Goal: Find specific page/section: Find specific page/section

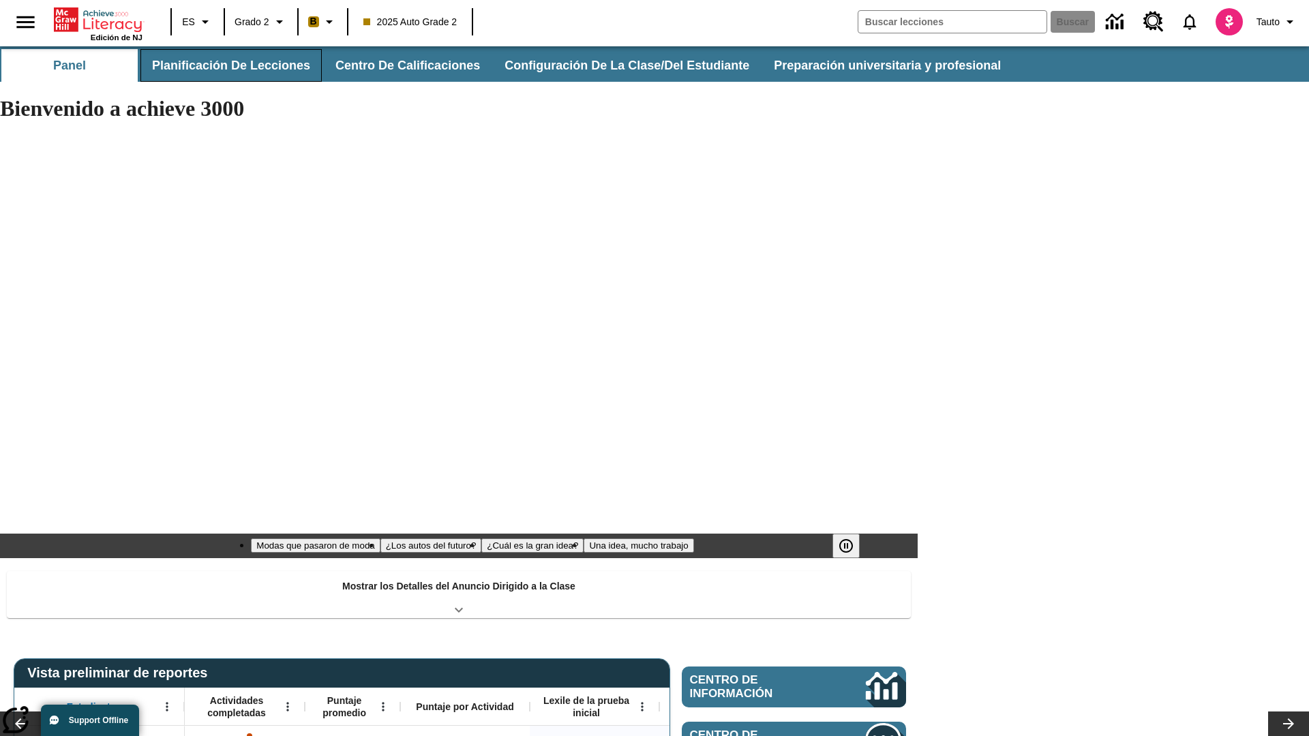
click at [228, 65] on button "Planificación de lecciones" at bounding box center [230, 65] width 181 height 33
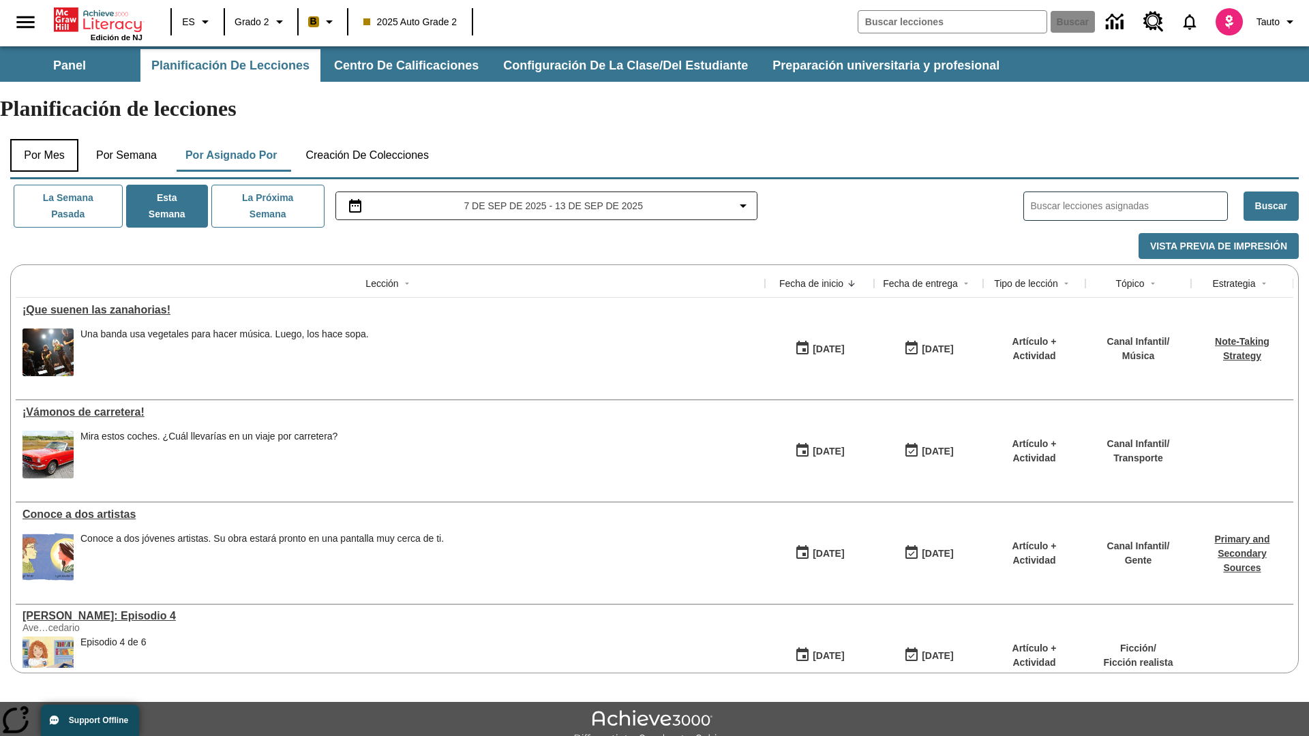
click at [44, 139] on button "Por mes" at bounding box center [44, 155] width 68 height 33
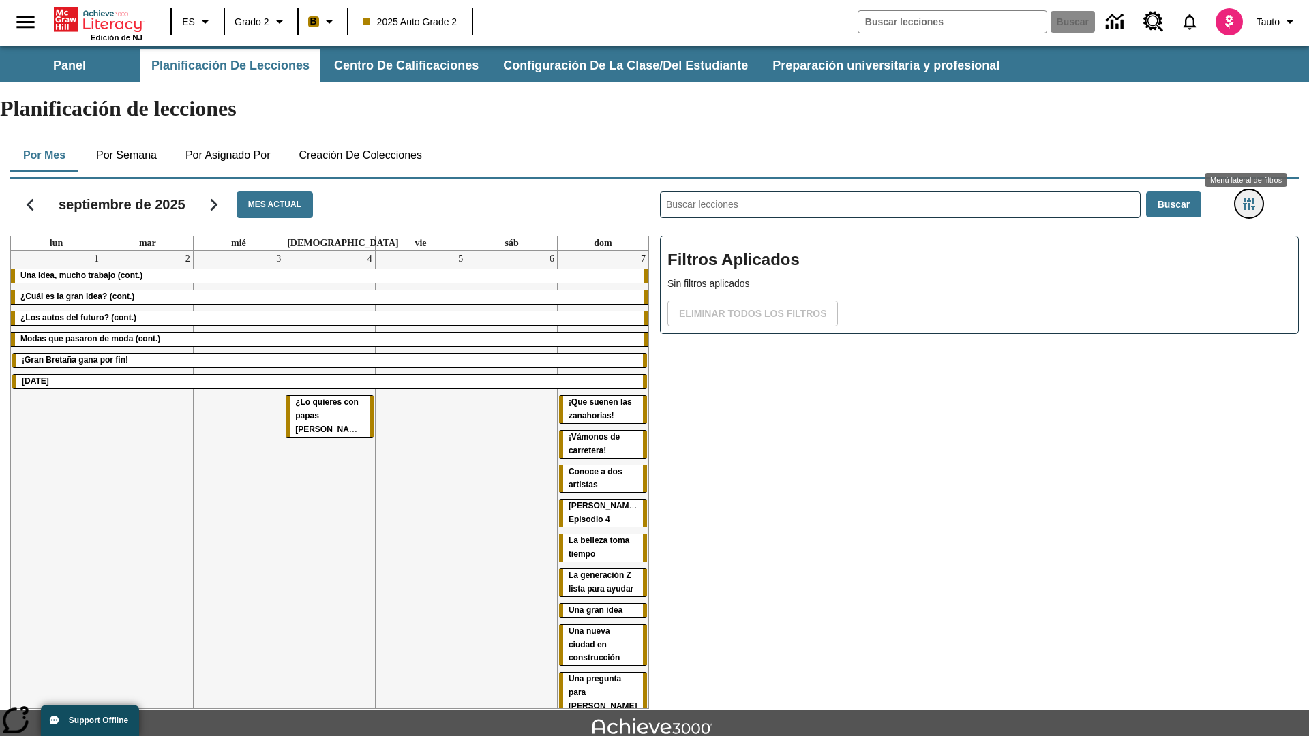
click at [1248, 198] on icon "Menú lateral de filtros" at bounding box center [1249, 204] width 12 height 12
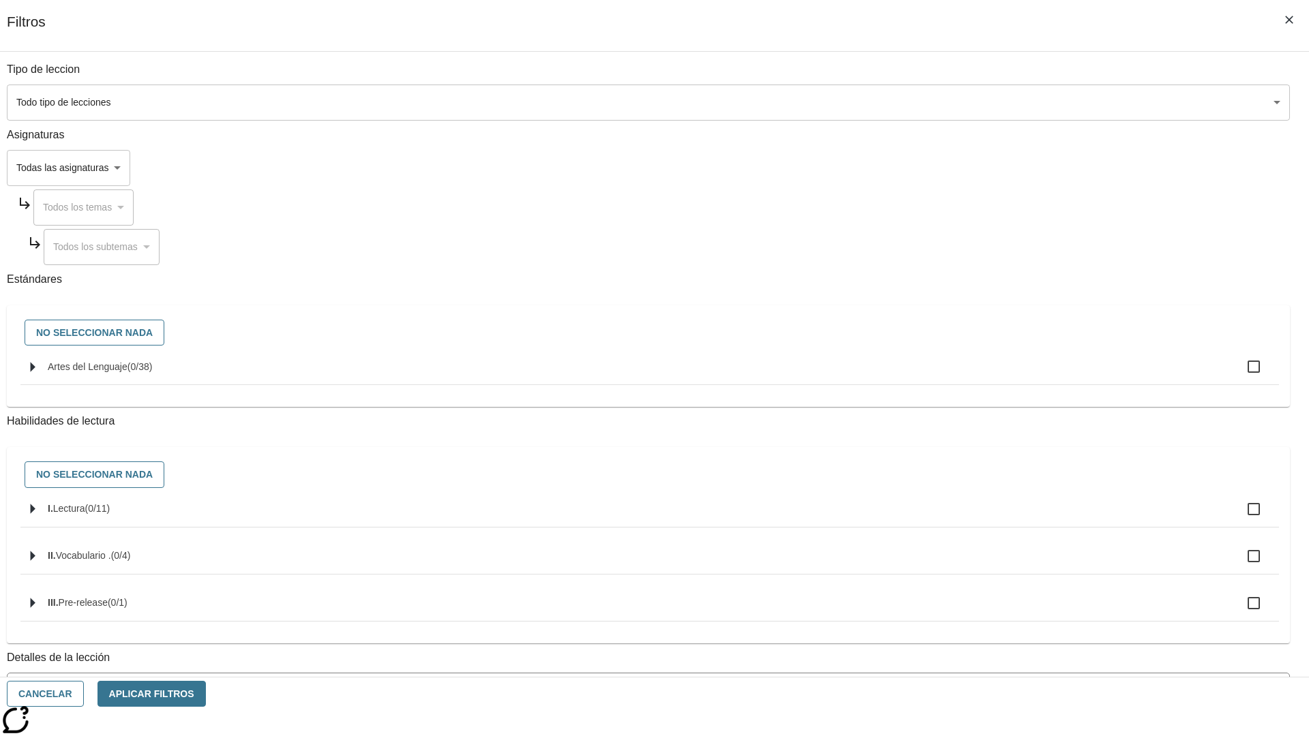
click at [982, 102] on body "[MEDICAL_DATA] al contenido principal Edición de NJ ES Grado 2 B 2025 Auto Grad…" at bounding box center [654, 422] width 1309 height 752
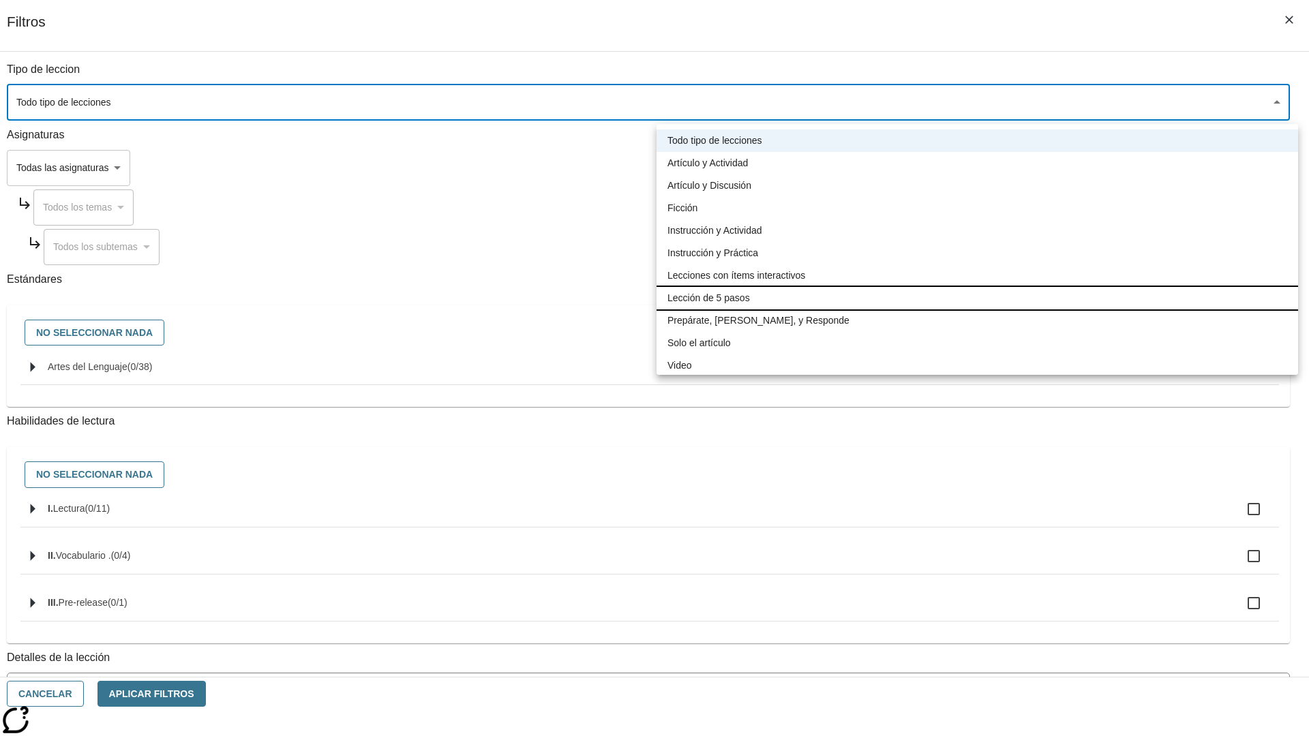
click at [977, 298] on li "Lección de 5 pasos" at bounding box center [978, 298] width 642 height 23
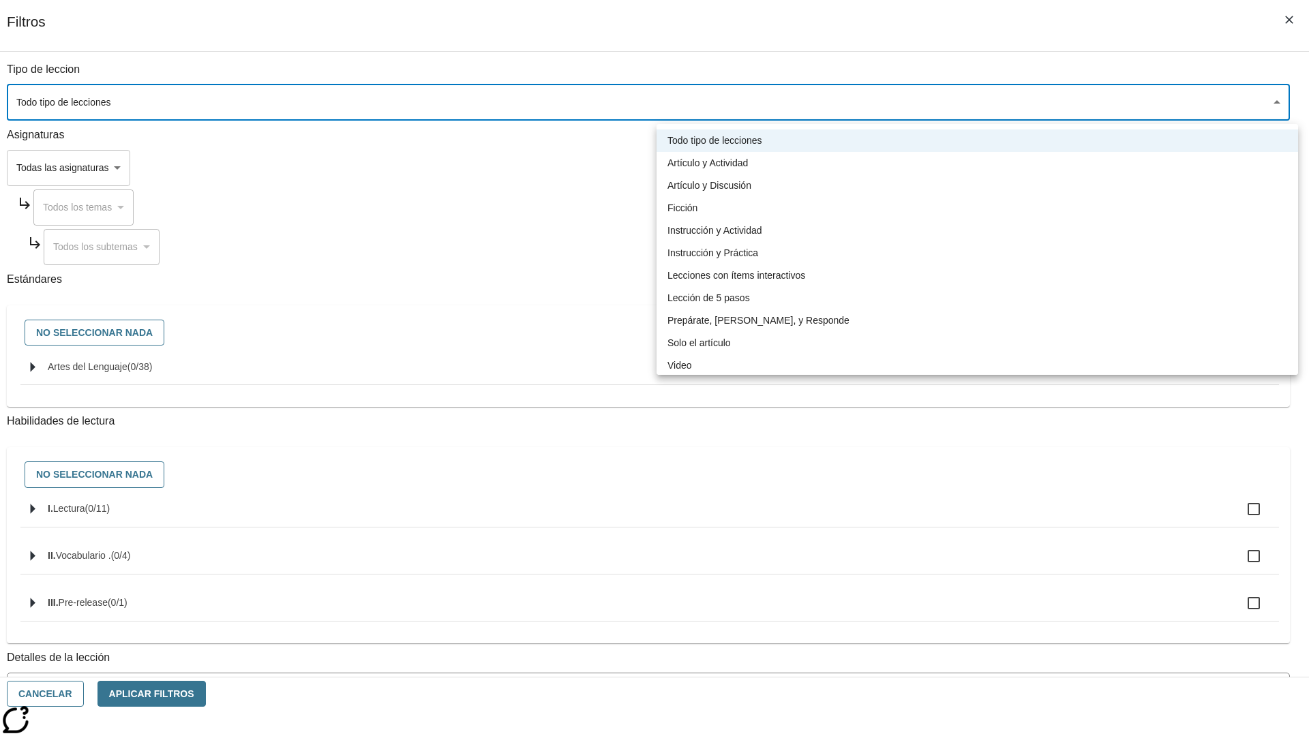
type input "1"
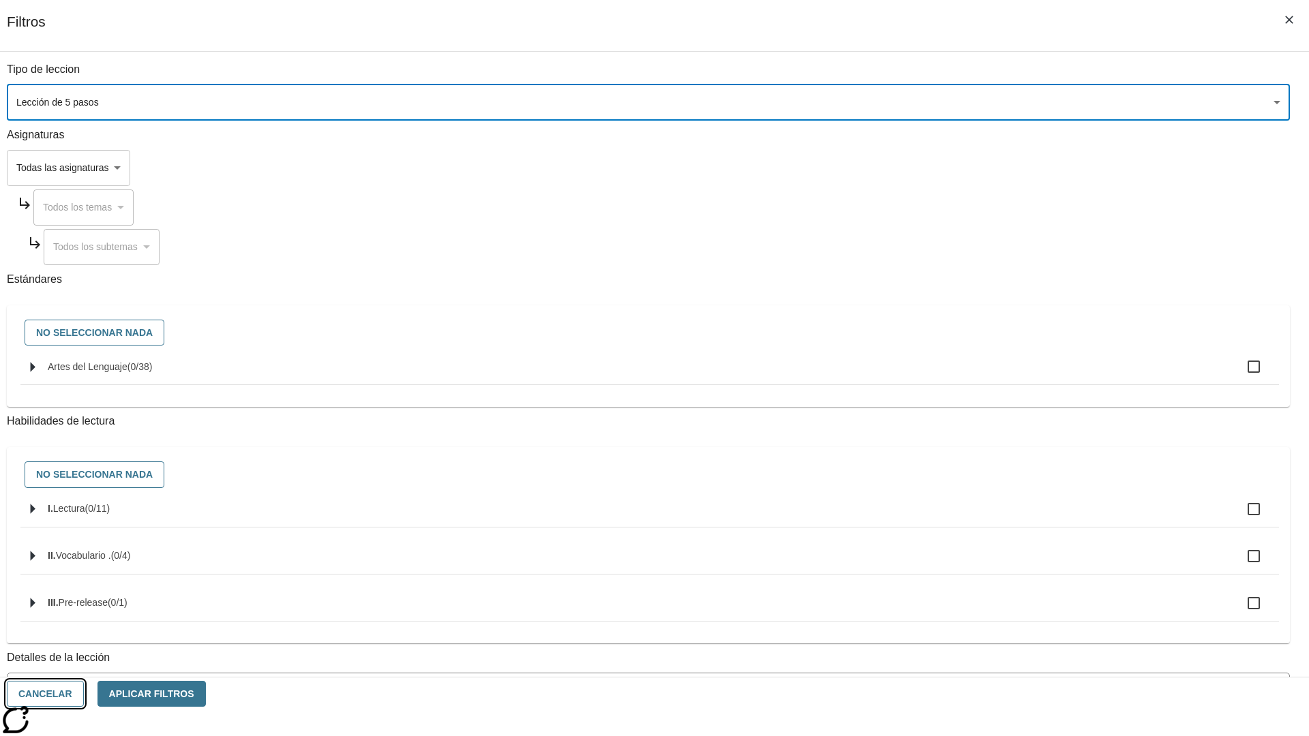
click at [84, 694] on button "Cancelar" at bounding box center [45, 694] width 77 height 27
click at [1248, 198] on icon "Menú lateral de filtros" at bounding box center [1249, 204] width 12 height 12
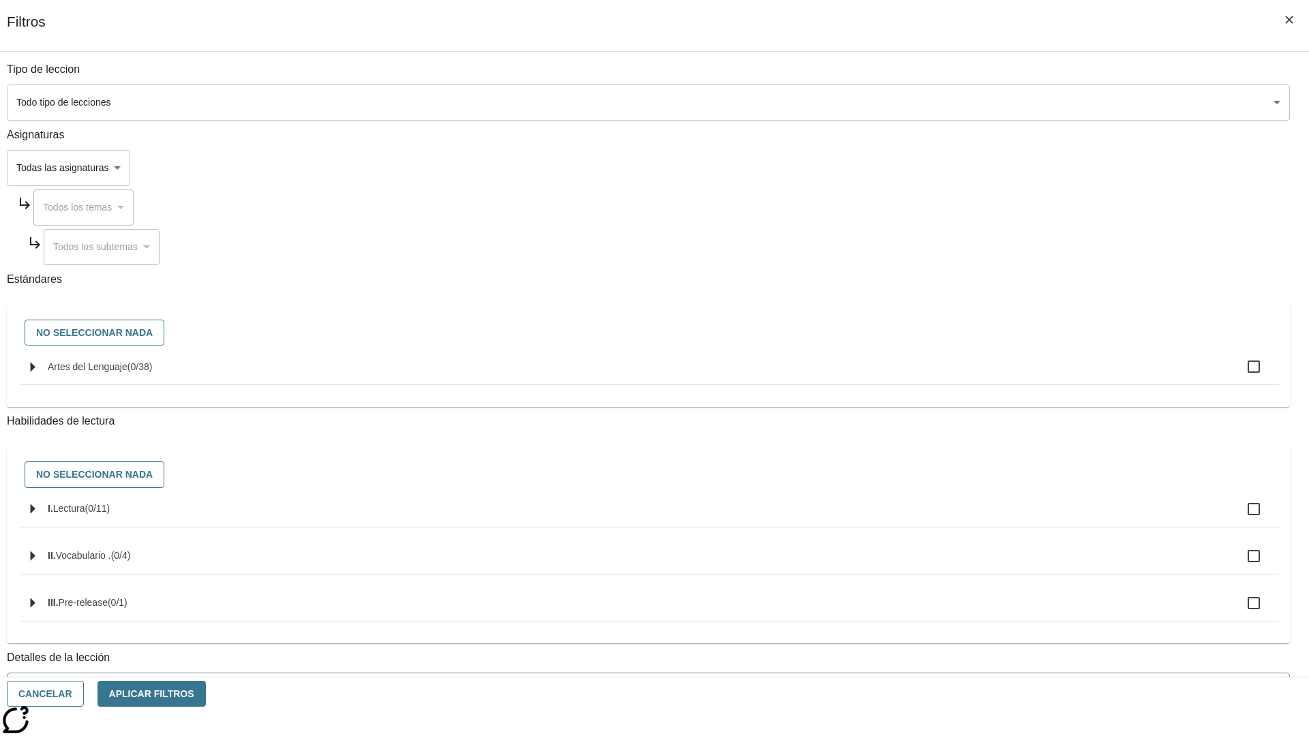
click at [982, 102] on body "[MEDICAL_DATA] al contenido principal Edición de NJ ES Grado 2 B 2025 Auto Grad…" at bounding box center [654, 422] width 1309 height 752
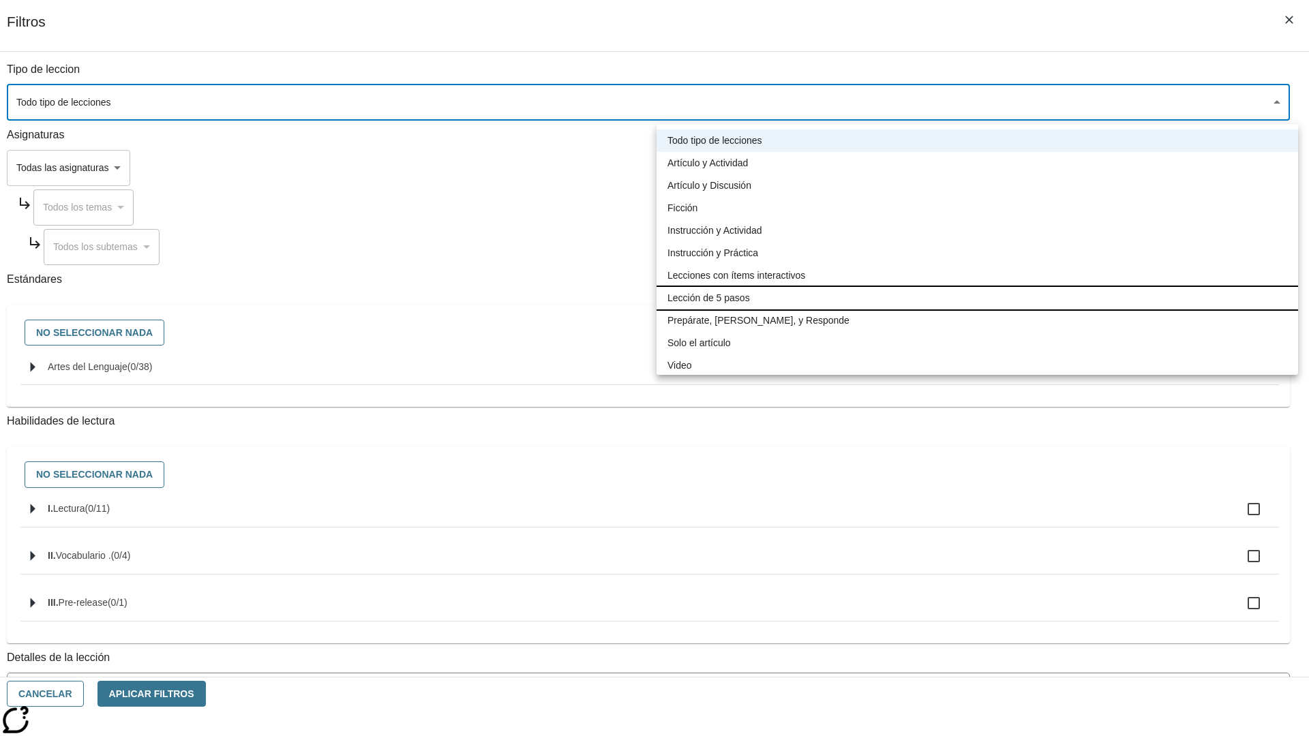
click at [977, 298] on li "Lección de 5 pasos" at bounding box center [978, 298] width 642 height 23
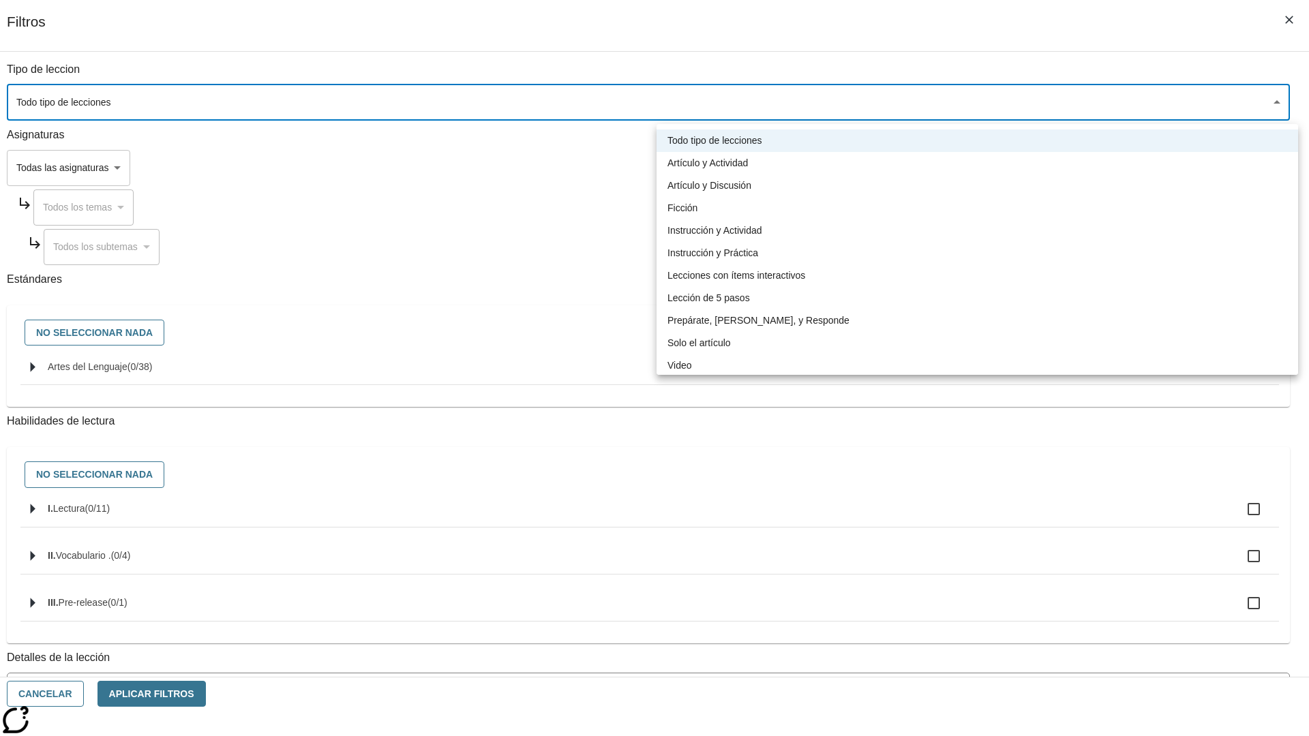
type input "1"
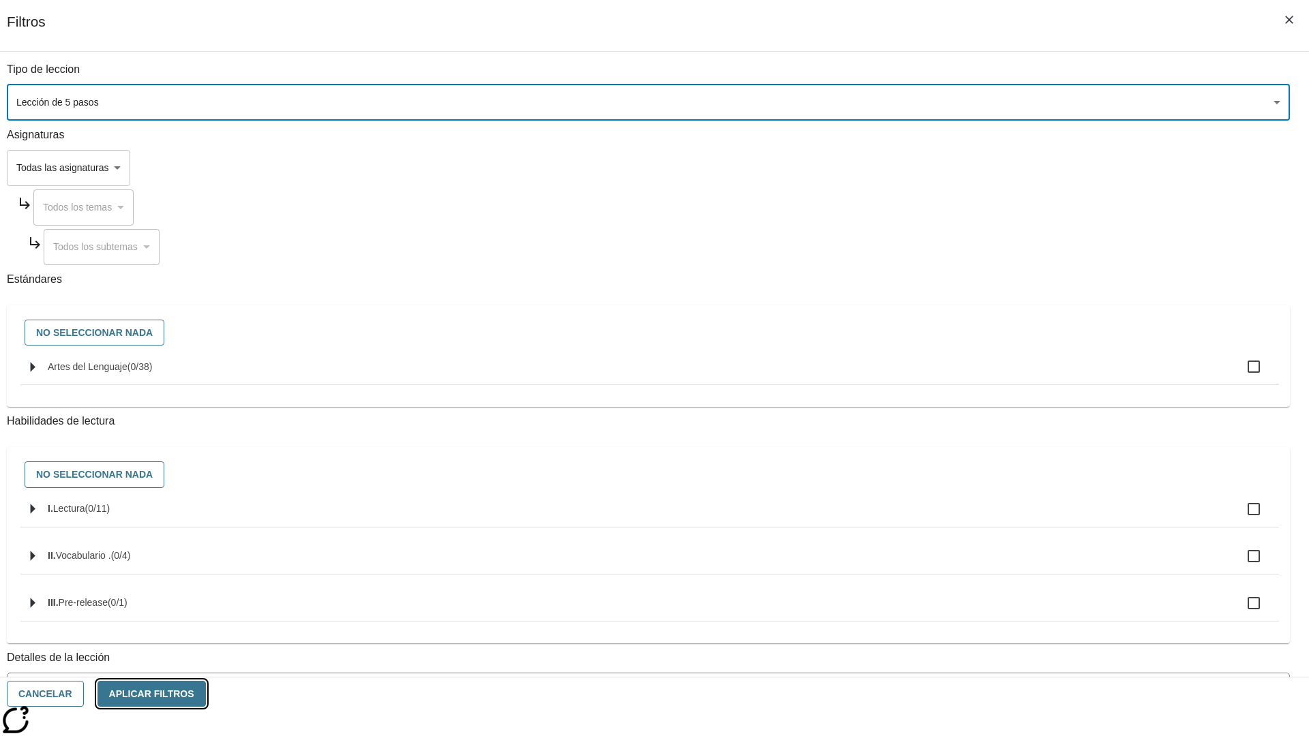
click at [206, 694] on button "Aplicar Filtros" at bounding box center [152, 694] width 108 height 27
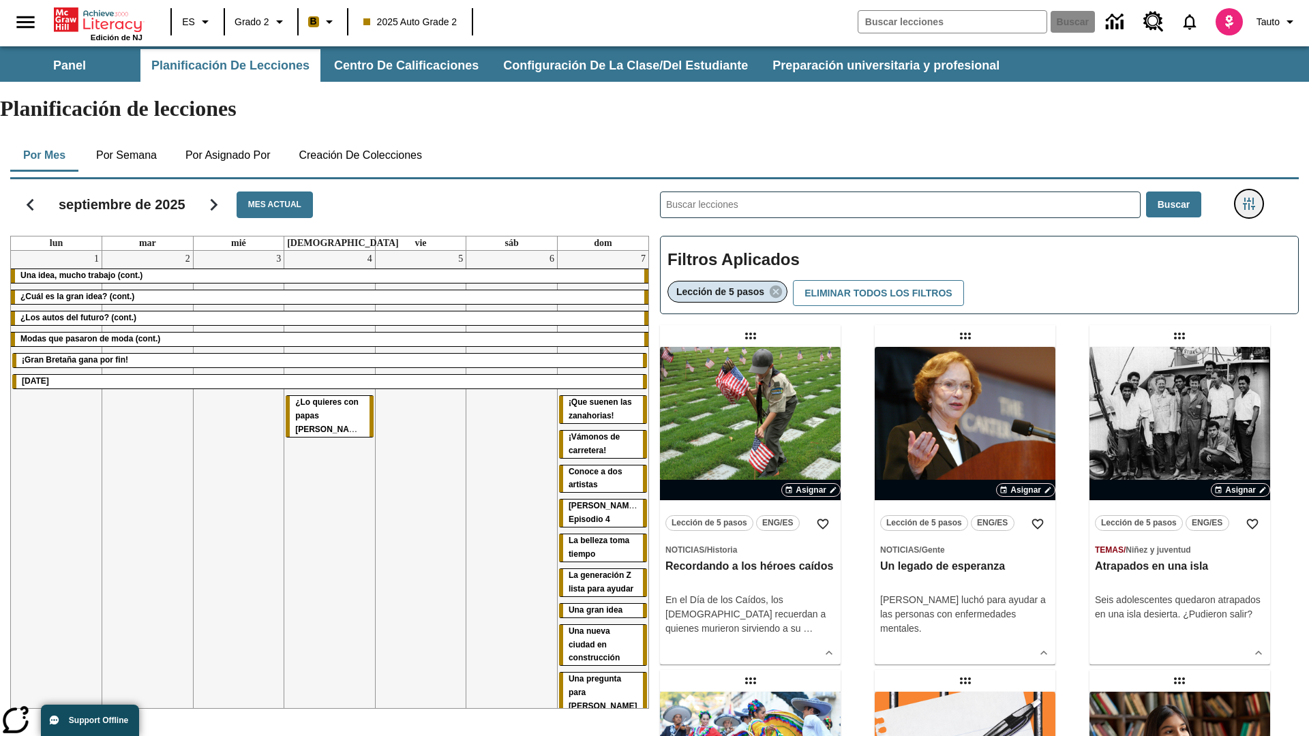
click at [1248, 198] on icon "Menú lateral de filtros" at bounding box center [1249, 204] width 12 height 12
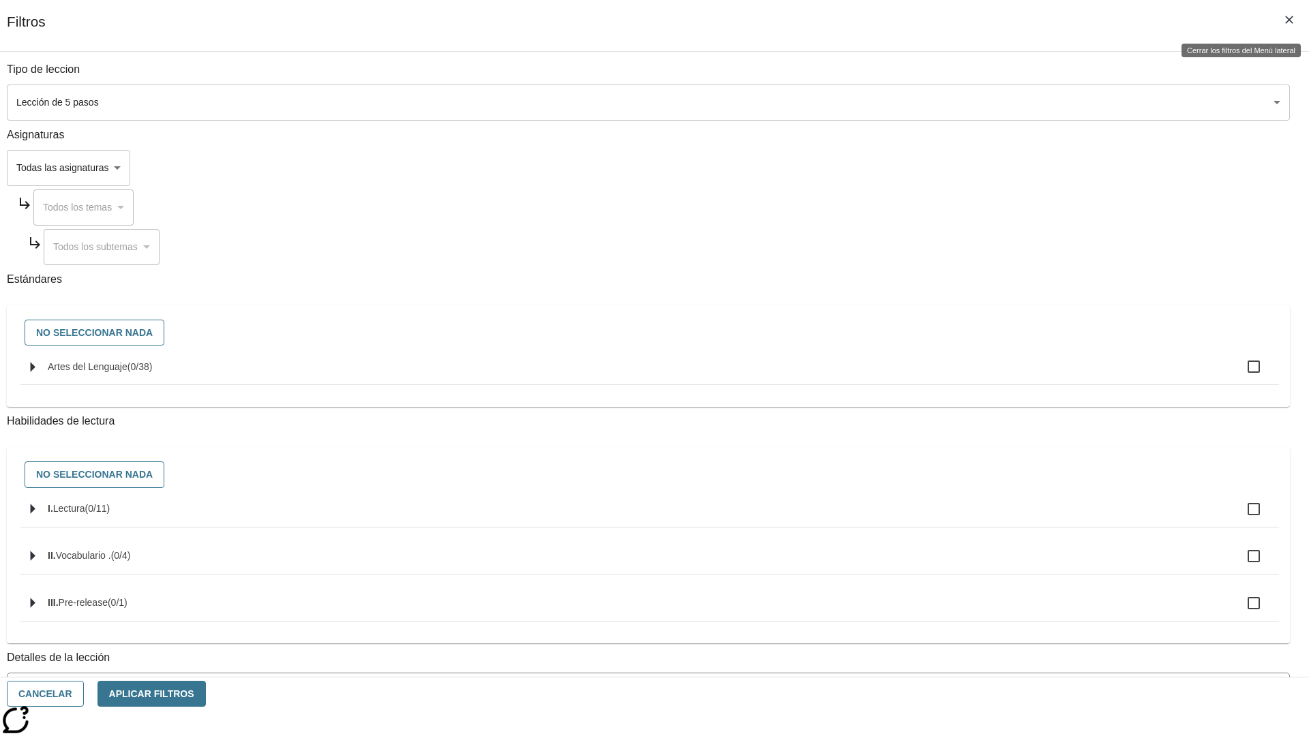
click at [1289, 20] on icon "Cerrar los filtros del Menú lateral" at bounding box center [1289, 20] width 8 height 8
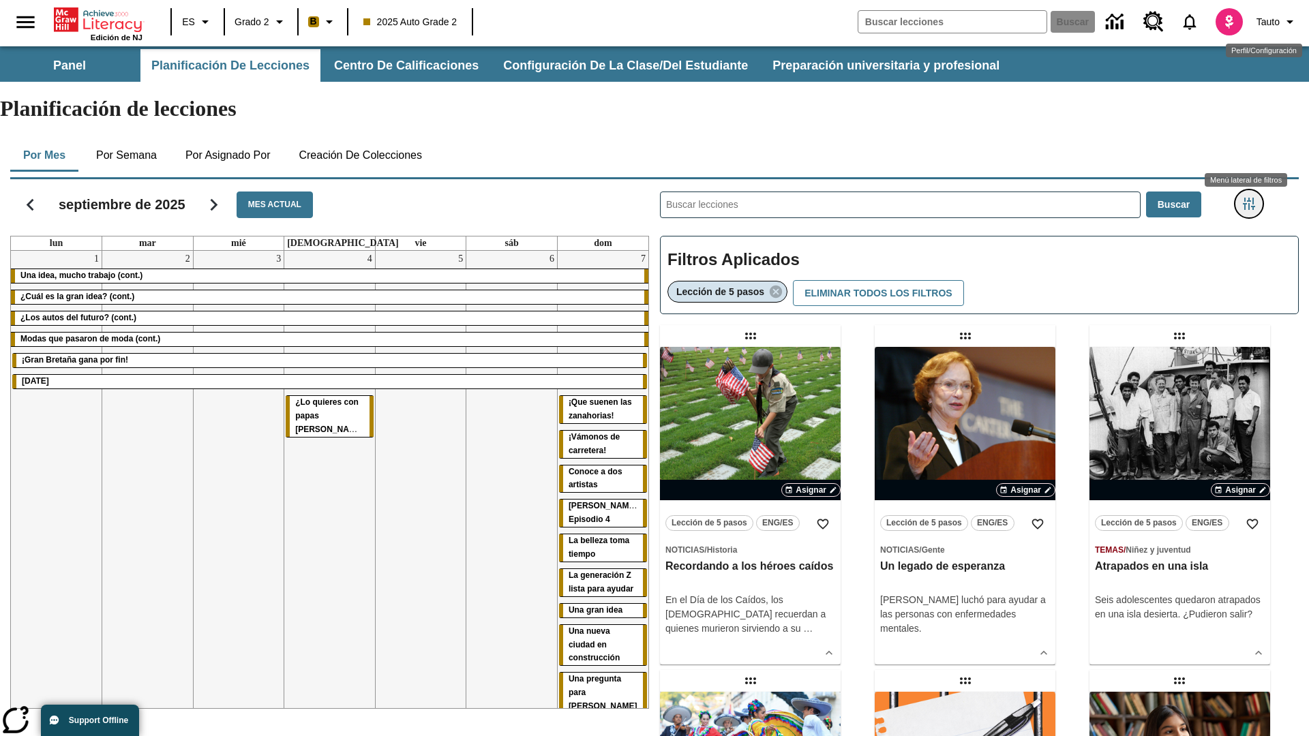
click at [1248, 198] on icon "Menú lateral de filtros" at bounding box center [1249, 204] width 12 height 12
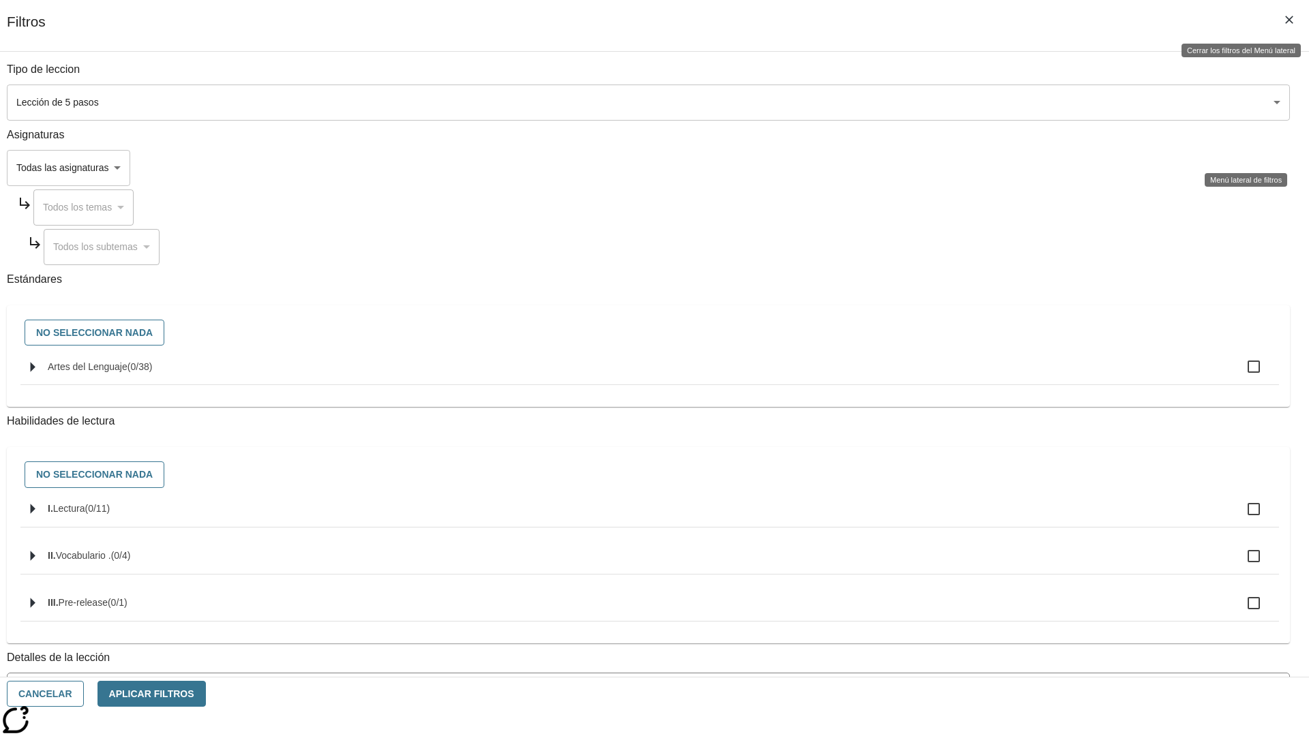
click at [1289, 20] on icon "Cerrar los filtros del Menú lateral" at bounding box center [1289, 20] width 8 height 8
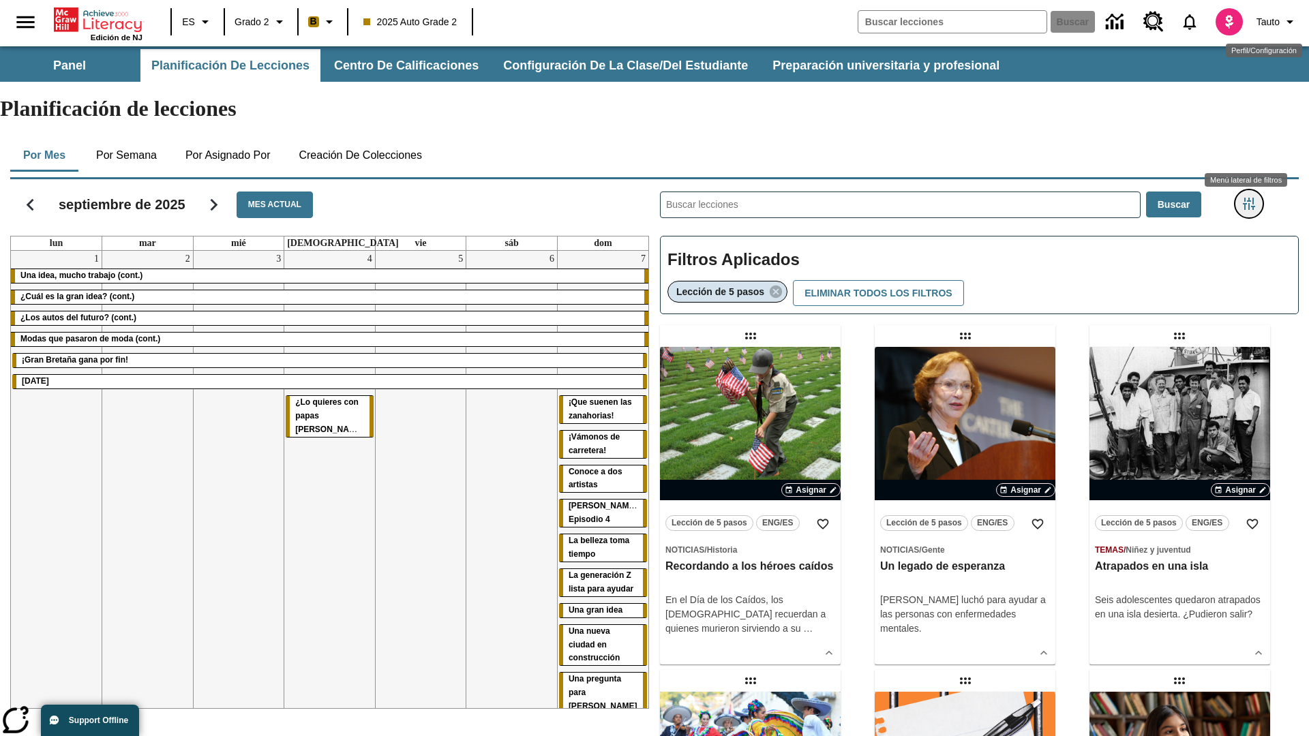
click at [1248, 198] on icon "Menú lateral de filtros" at bounding box center [1249, 204] width 12 height 12
